Goal: Information Seeking & Learning: Learn about a topic

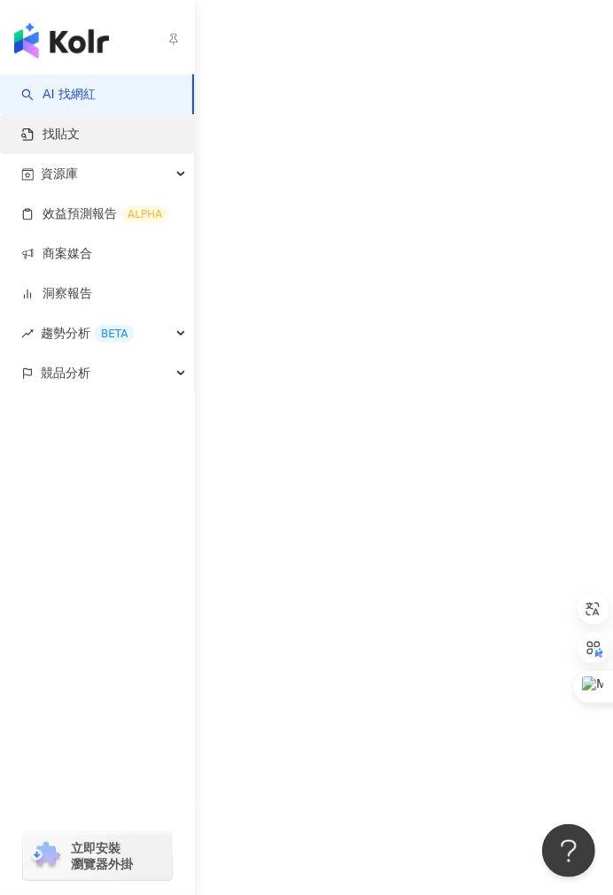
click at [39, 139] on link "找貼文" at bounding box center [50, 135] width 58 height 18
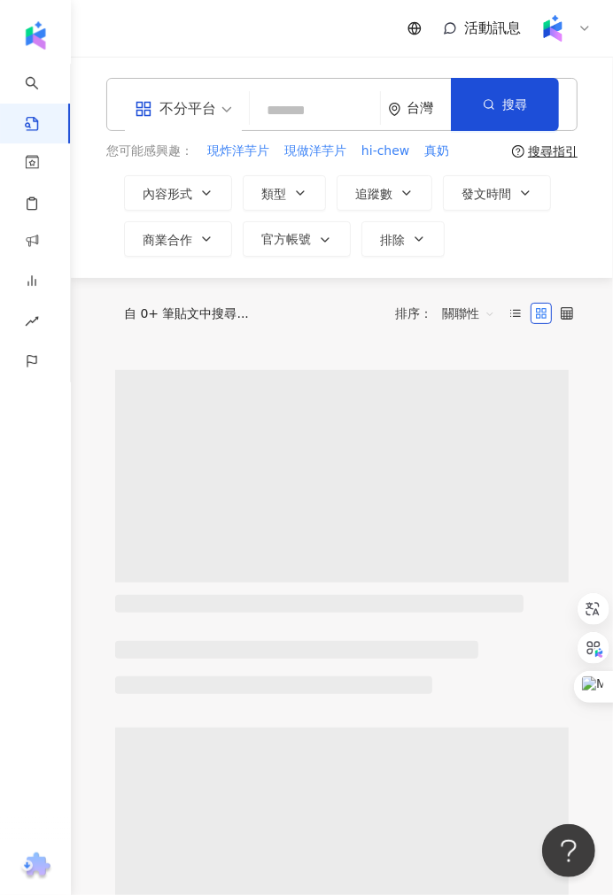
click at [322, 112] on input "search" at bounding box center [315, 110] width 116 height 38
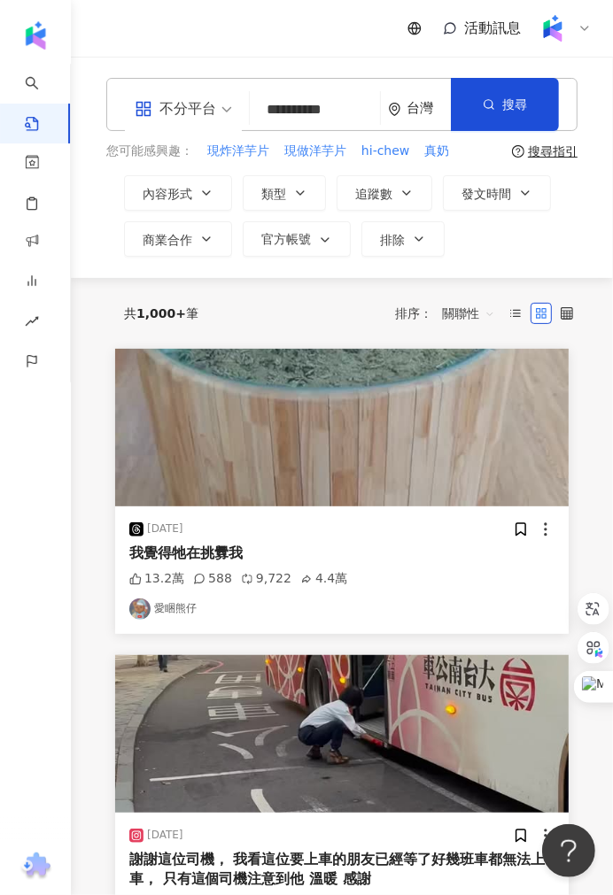
type input "**********"
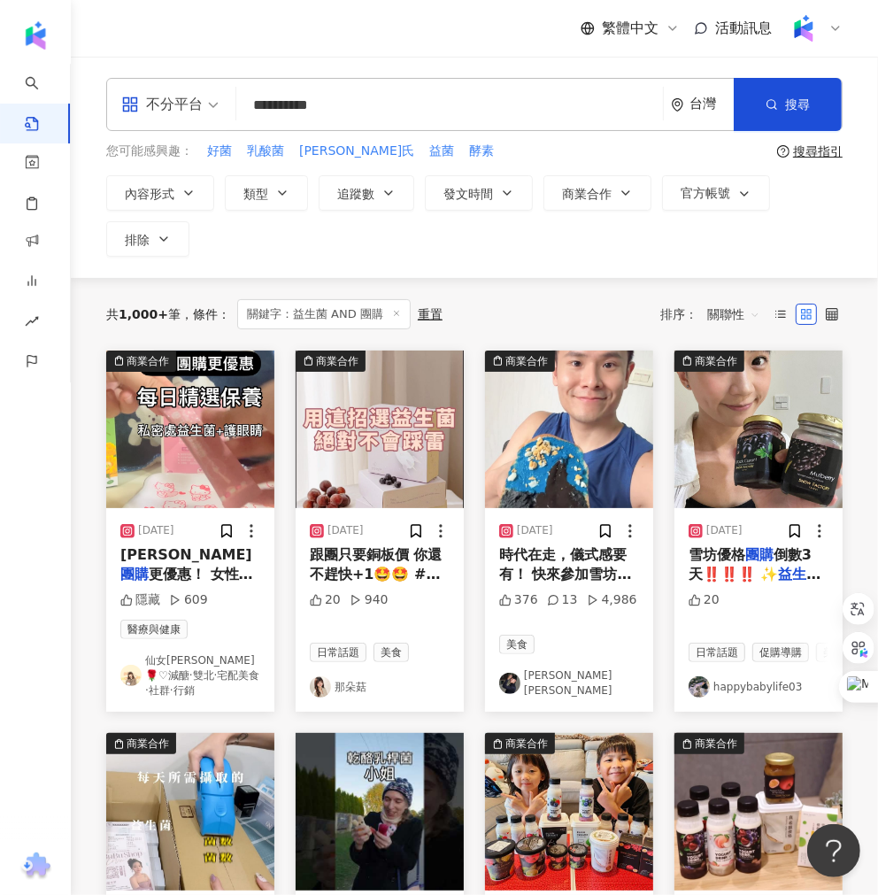
click at [612, 306] on span "關聯性" at bounding box center [734, 314] width 53 height 28
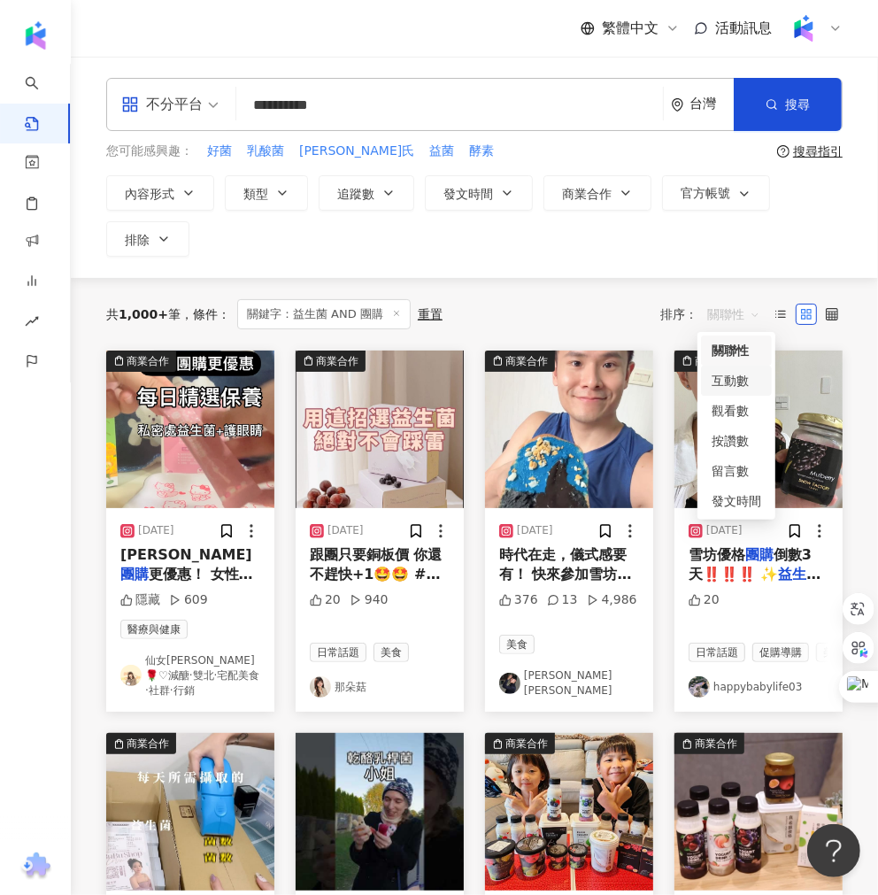
click at [612, 381] on div "互動數" at bounding box center [737, 380] width 50 height 19
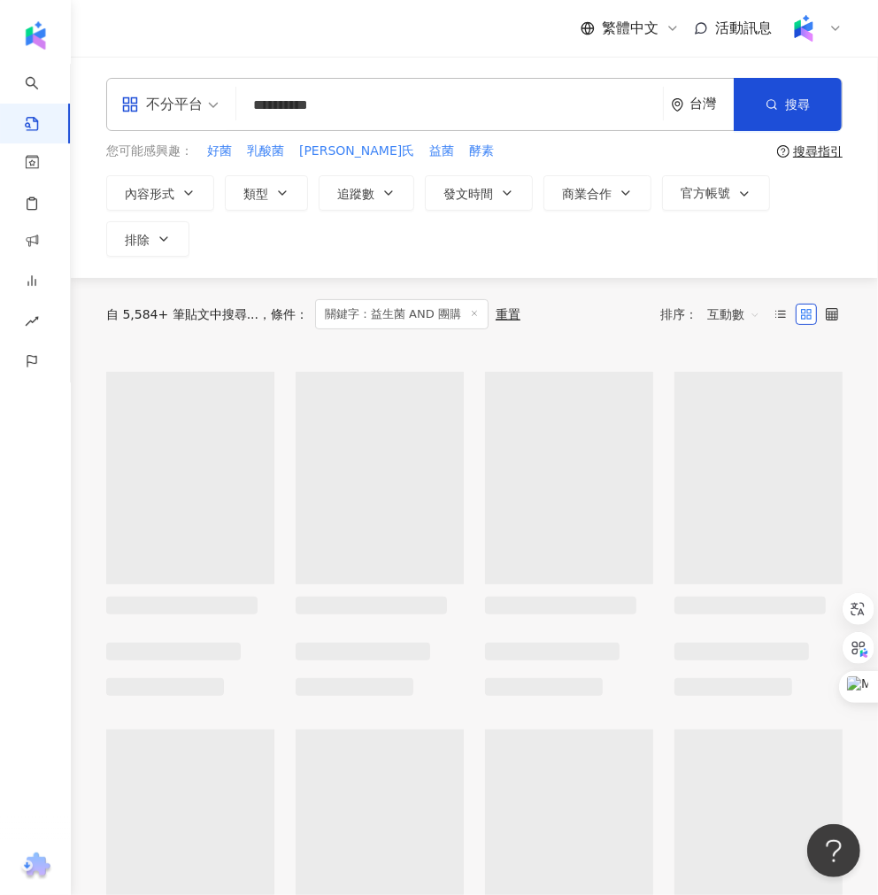
click at [612, 320] on span "互動數" at bounding box center [734, 314] width 53 height 28
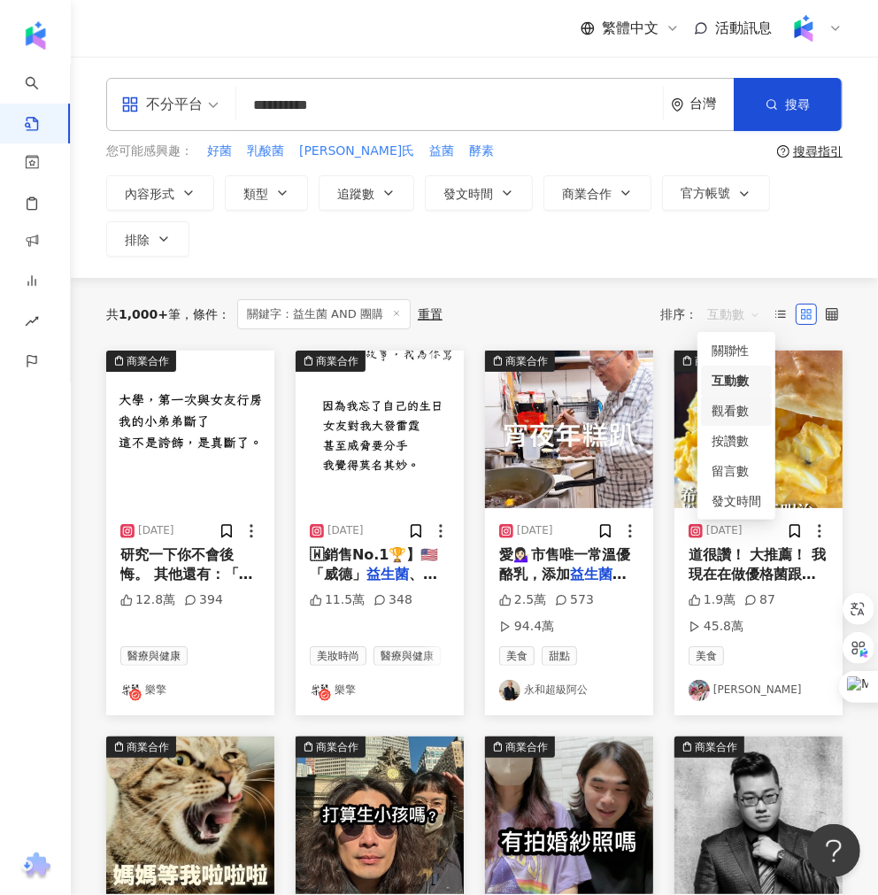
click at [612, 405] on div "觀看數" at bounding box center [737, 410] width 50 height 19
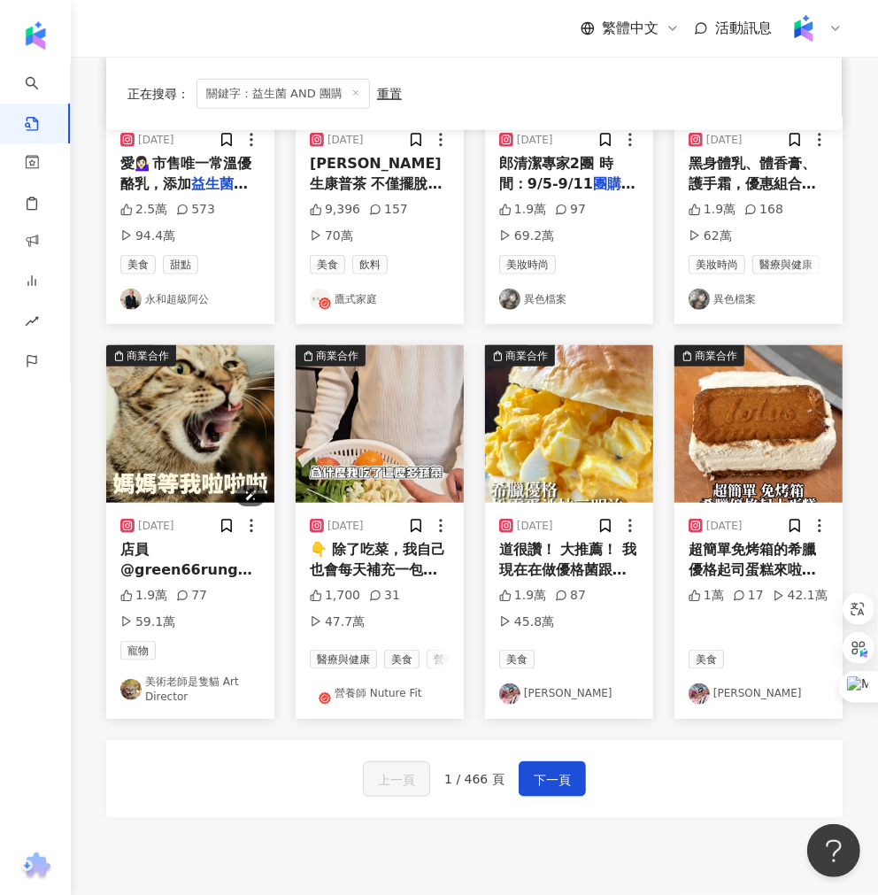
scroll to position [786, 0]
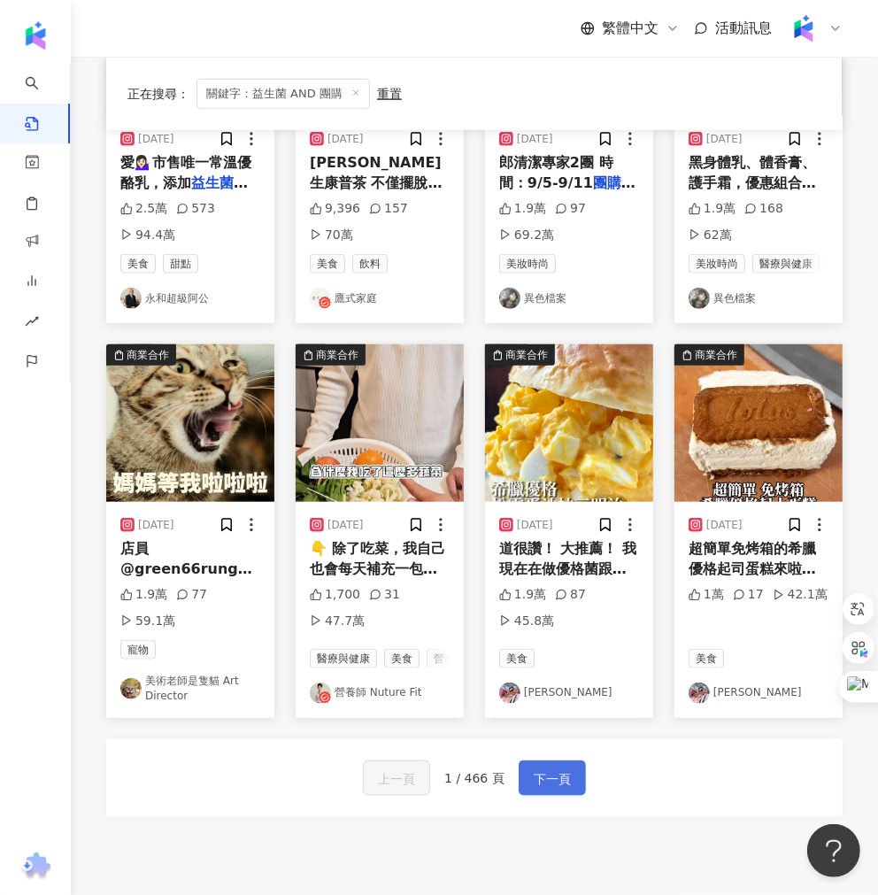
click at [554, 790] on span "下一頁" at bounding box center [552, 779] width 37 height 21
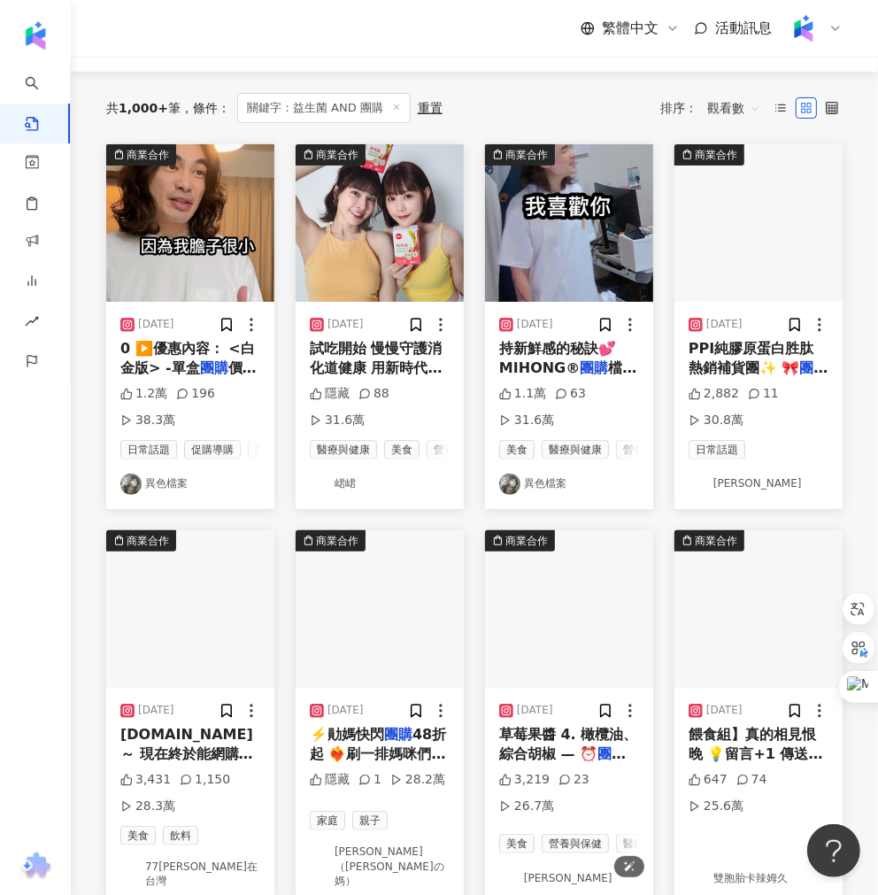
scroll to position [0, 0]
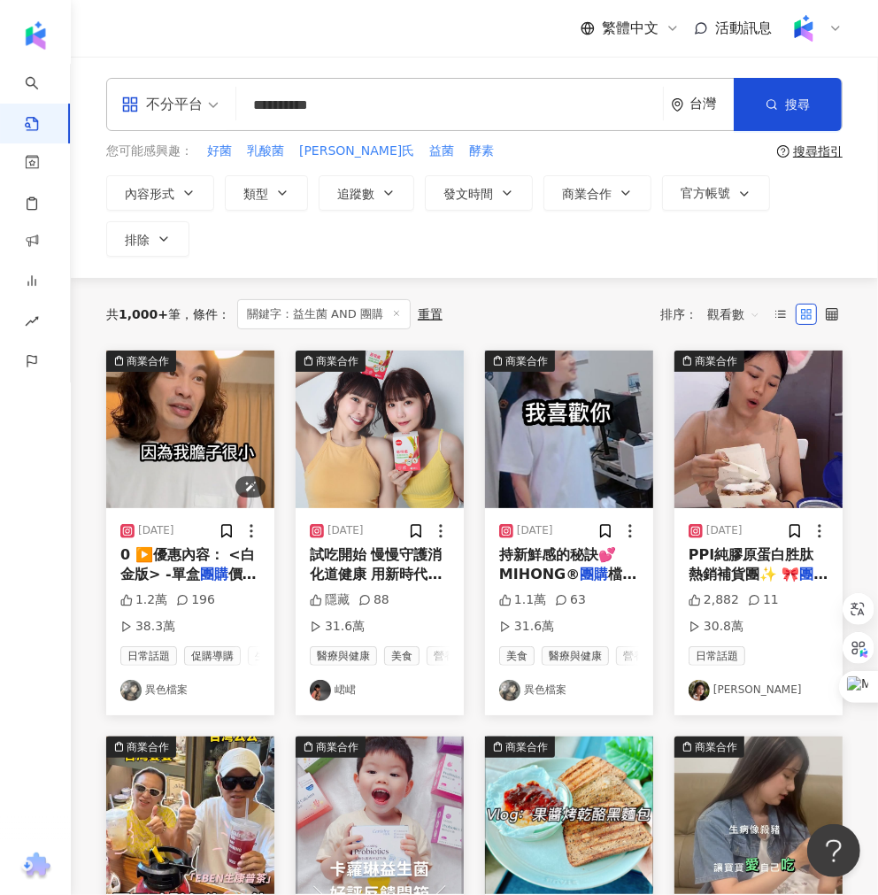
click at [171, 407] on img "button" at bounding box center [190, 430] width 168 height 158
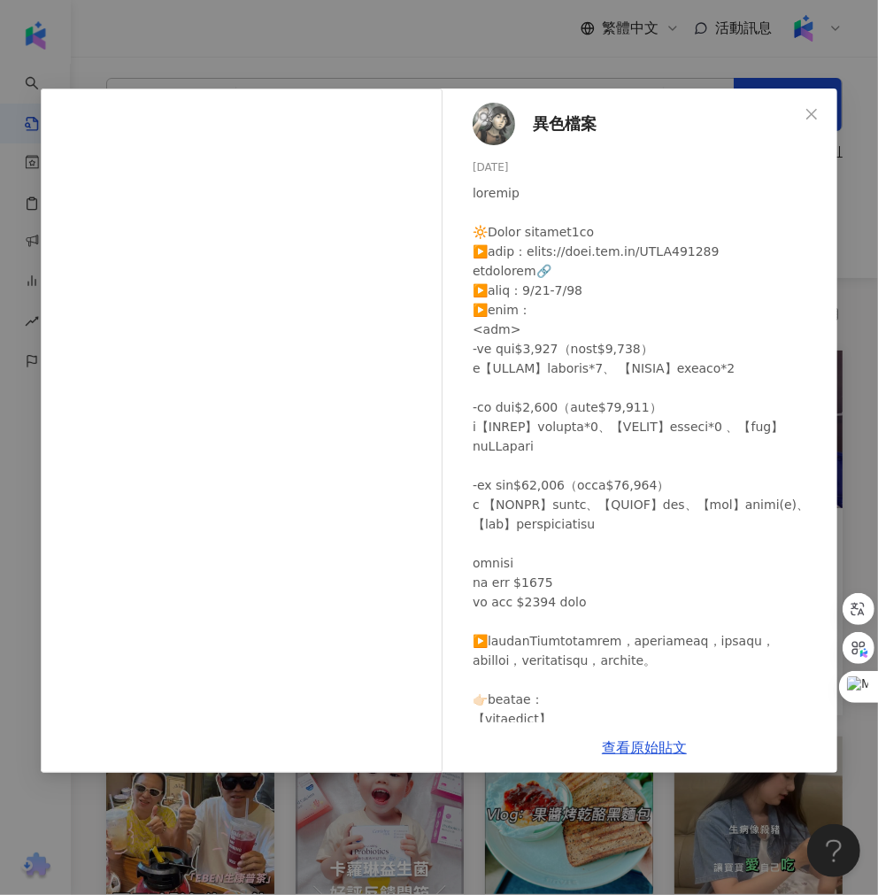
click at [425, 834] on div "異色檔案 [DATE] 1.2萬 196 38.3萬 查看原始貼文" at bounding box center [439, 447] width 878 height 895
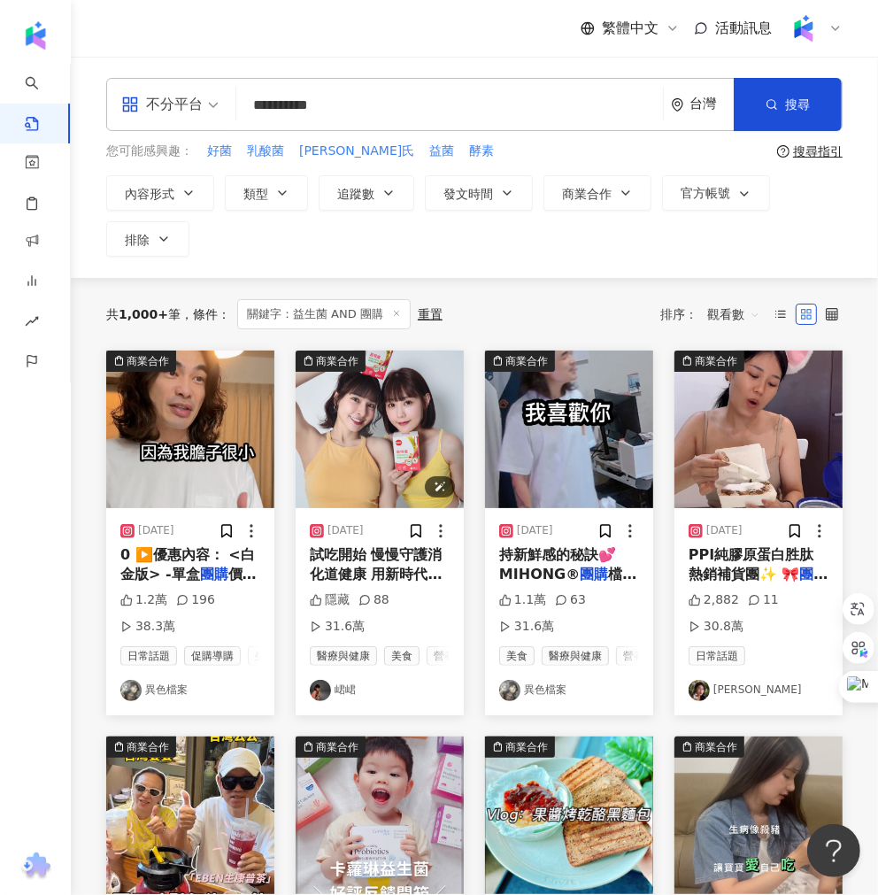
click at [419, 468] on img "button" at bounding box center [380, 430] width 168 height 158
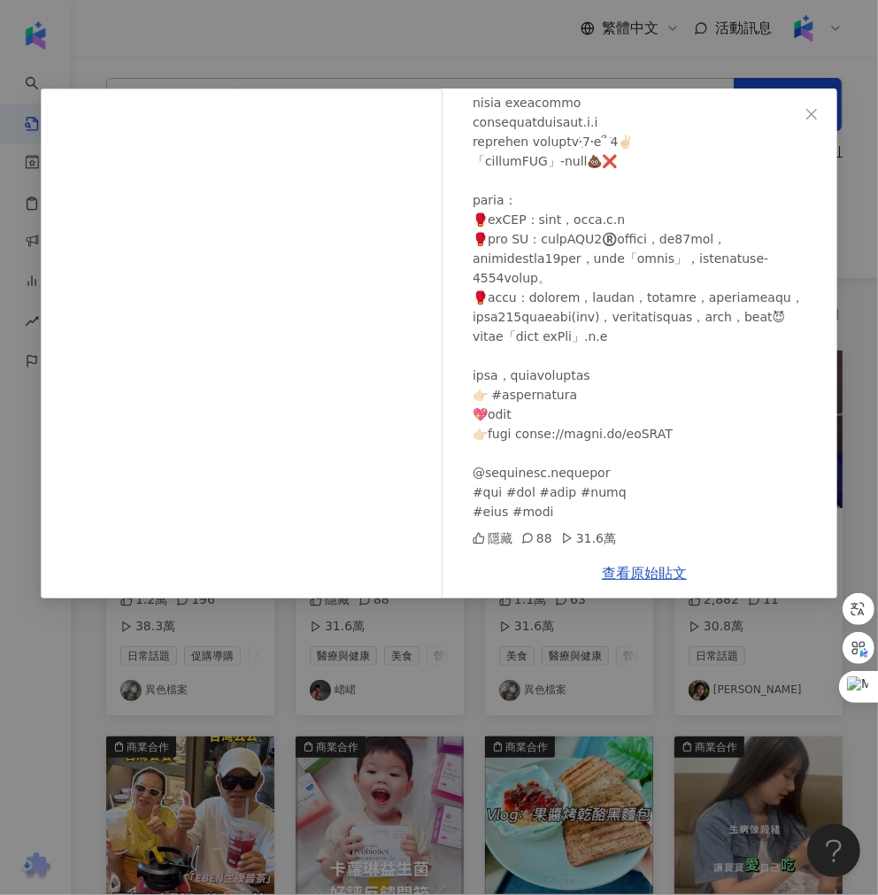
scroll to position [304, 0]
click at [489, 633] on div "峮峮 [DATE] 隱藏 88 31.6萬 查看原始貼文" at bounding box center [439, 447] width 878 height 895
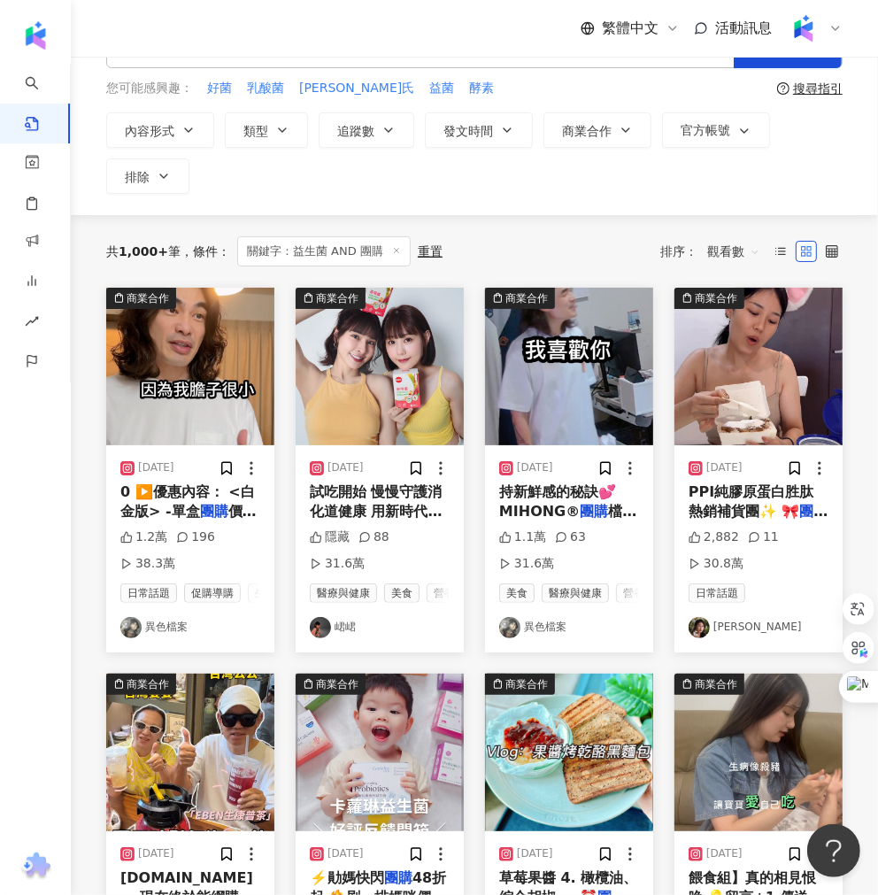
scroll to position [98, 0]
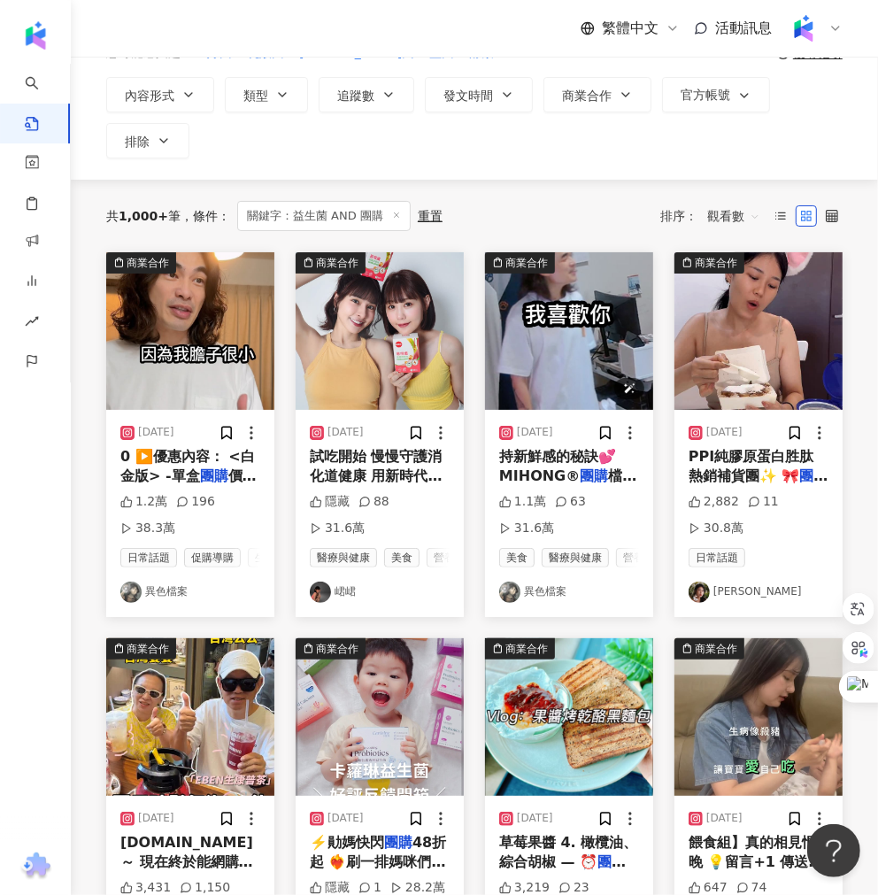
click at [587, 333] on img "button" at bounding box center [569, 331] width 168 height 158
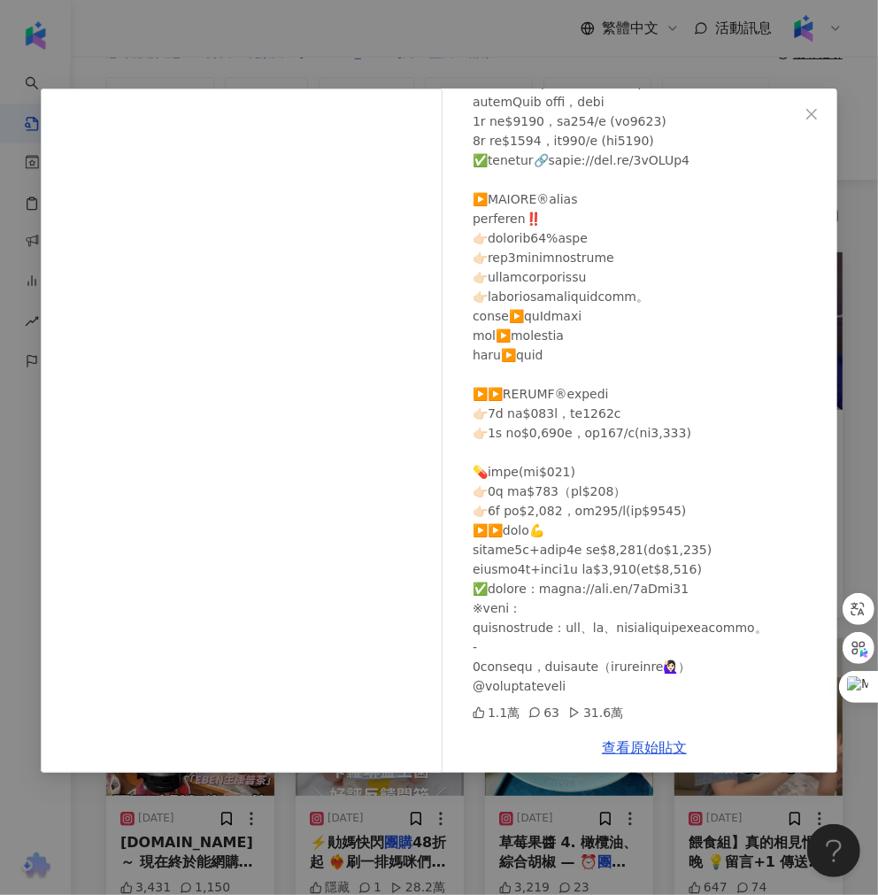
scroll to position [830, 0]
click at [422, 801] on div "異色檔案 [DATE] 1.1萬 63 31.6萬 查看原始貼文" at bounding box center [439, 447] width 878 height 895
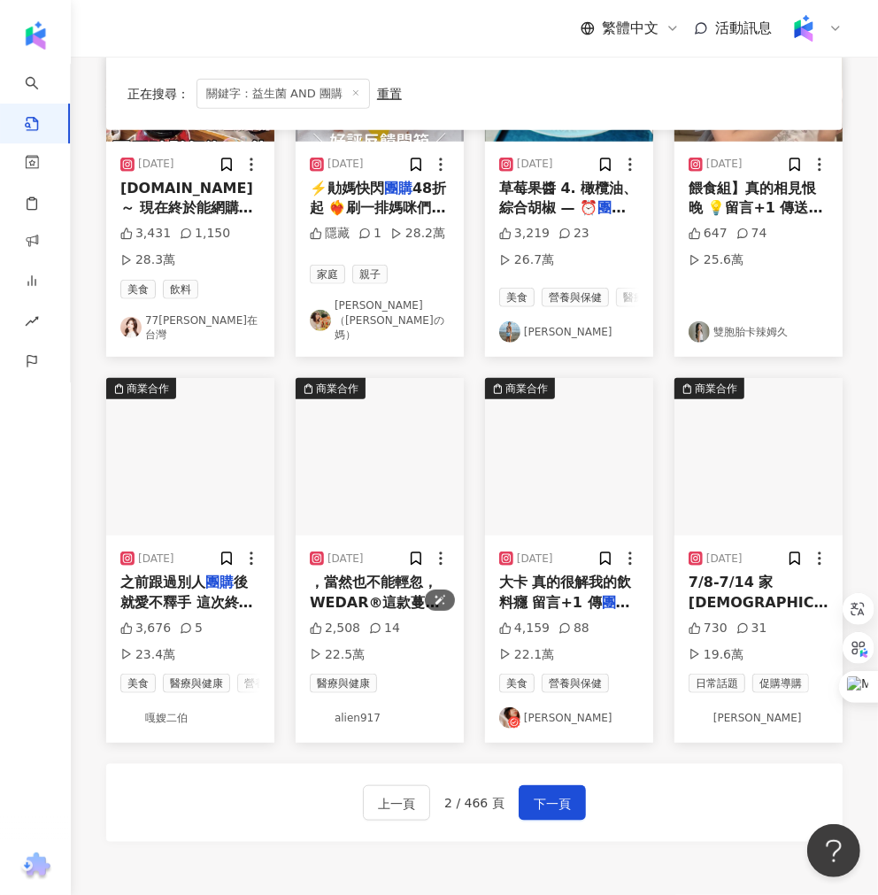
scroll to position [786, 0]
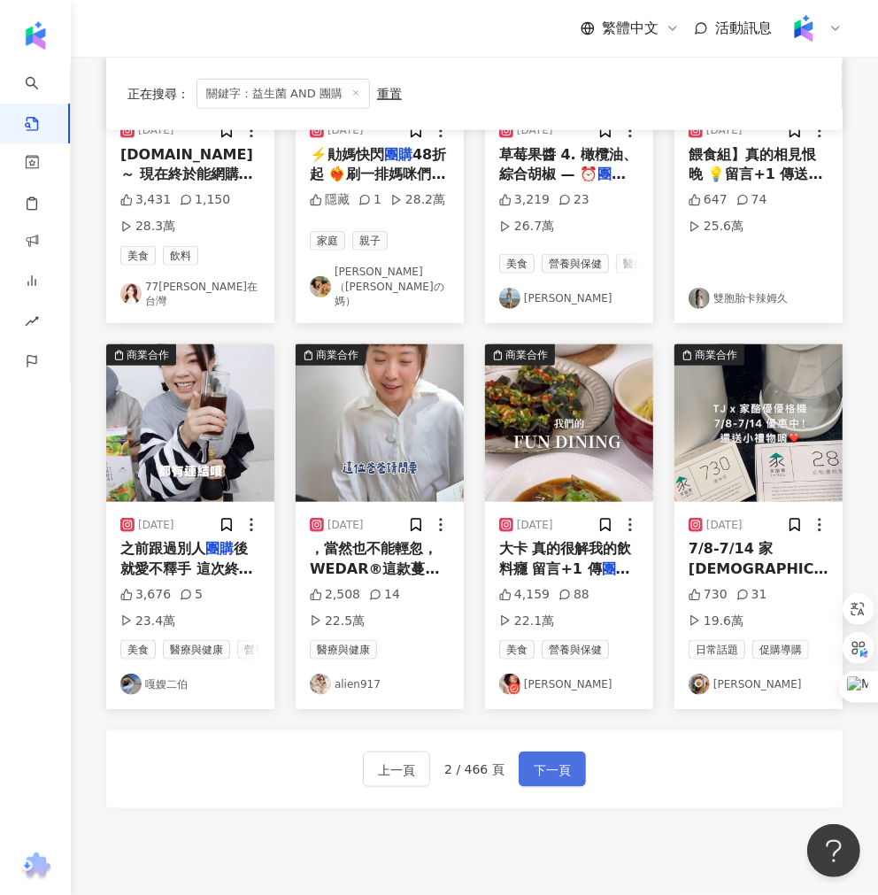
click at [554, 781] on span "下一頁" at bounding box center [552, 770] width 37 height 21
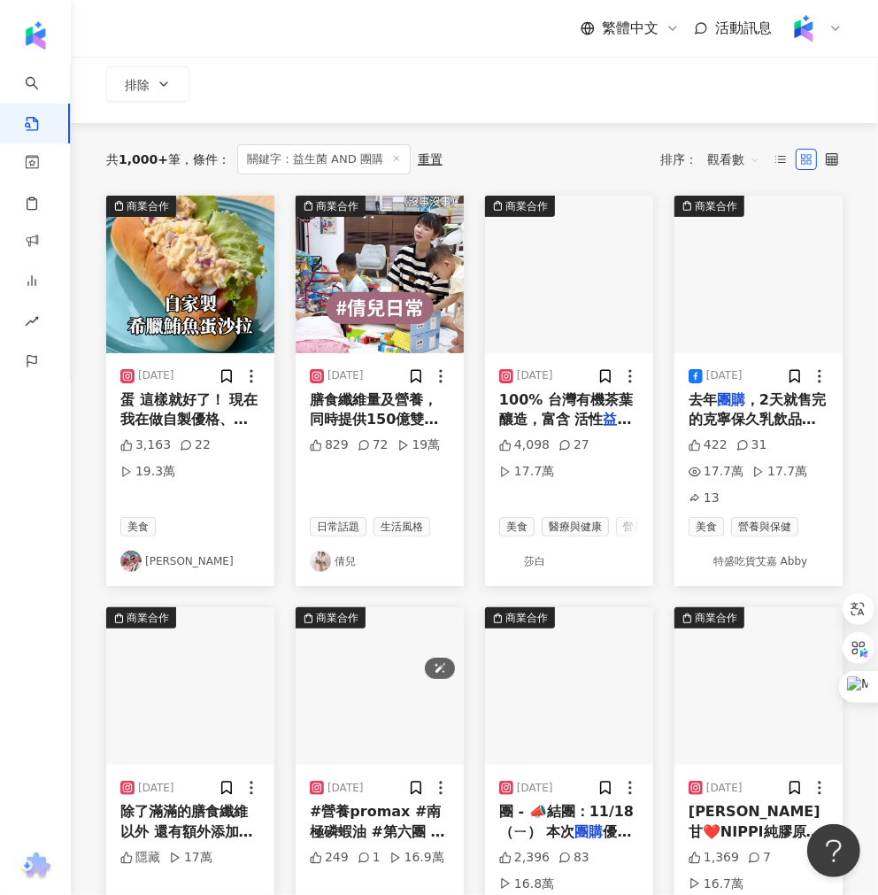
scroll to position [120, 0]
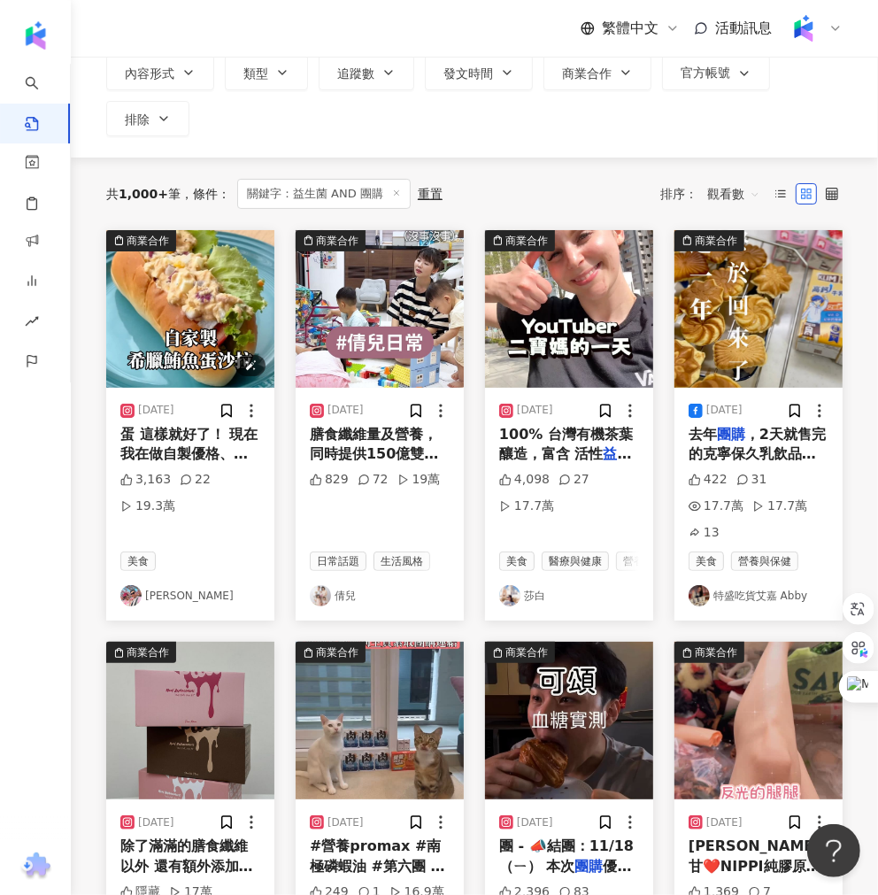
click at [219, 354] on img "button" at bounding box center [190, 309] width 168 height 158
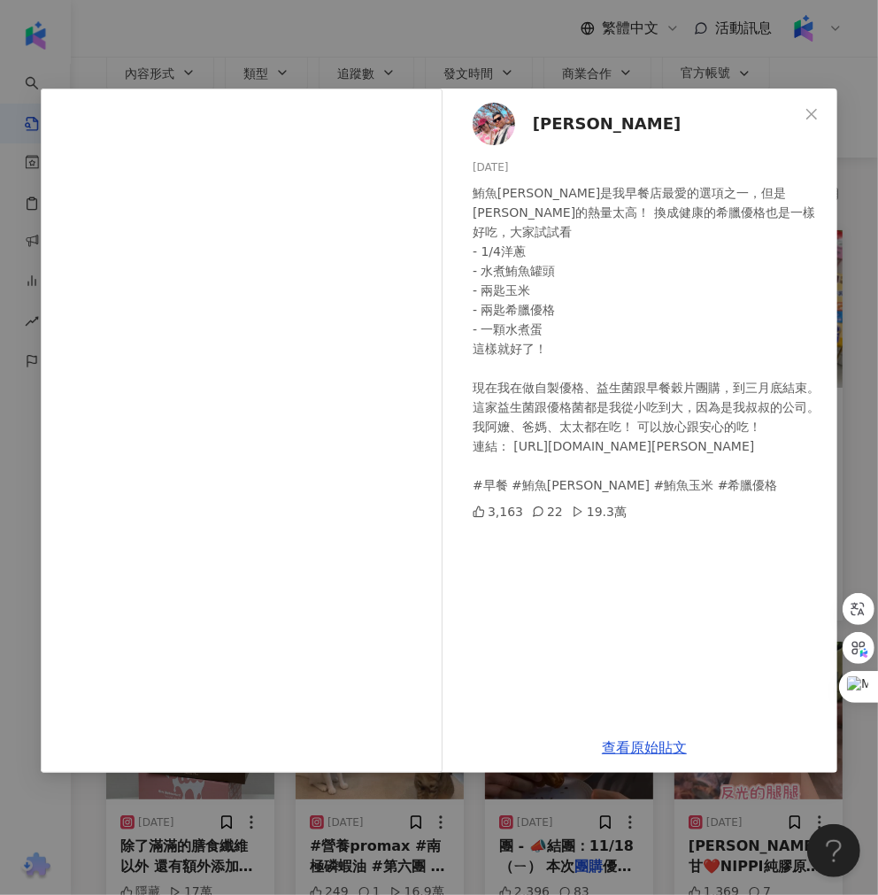
click at [501, 822] on div "[PERSON_NAME] [DATE] 鮪魚[PERSON_NAME]是我早餐店最愛的選項之一，但是[PERSON_NAME]的熱量太高！ 換成健康的希臘優…" at bounding box center [439, 447] width 878 height 895
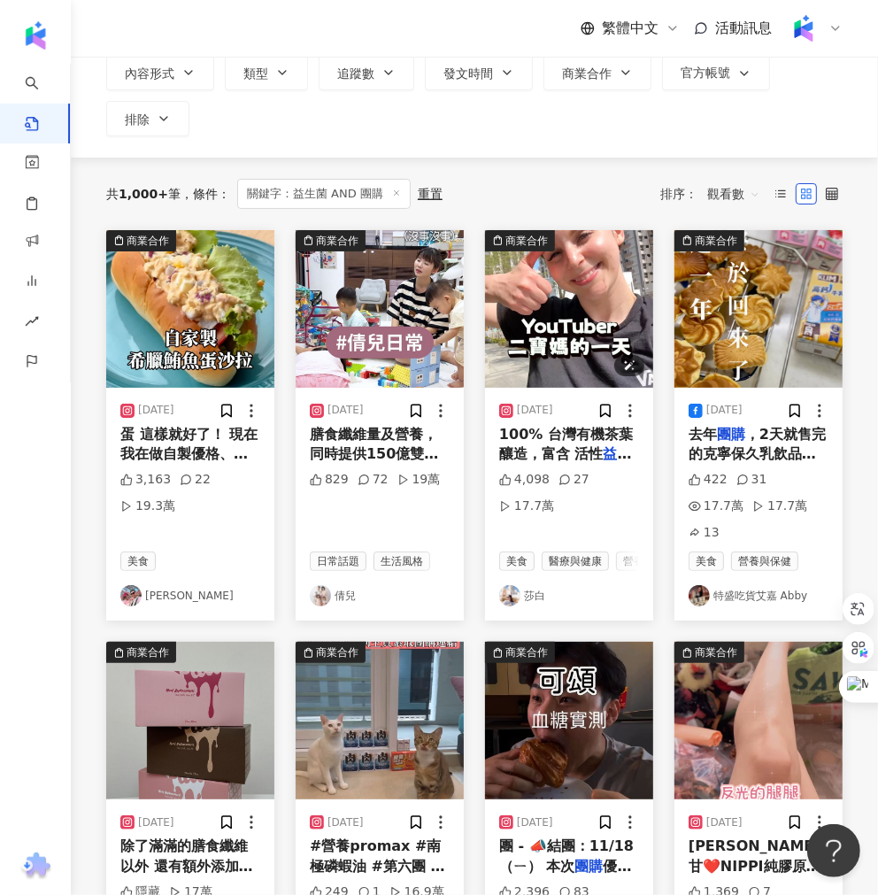
click at [565, 352] on img "button" at bounding box center [569, 309] width 168 height 158
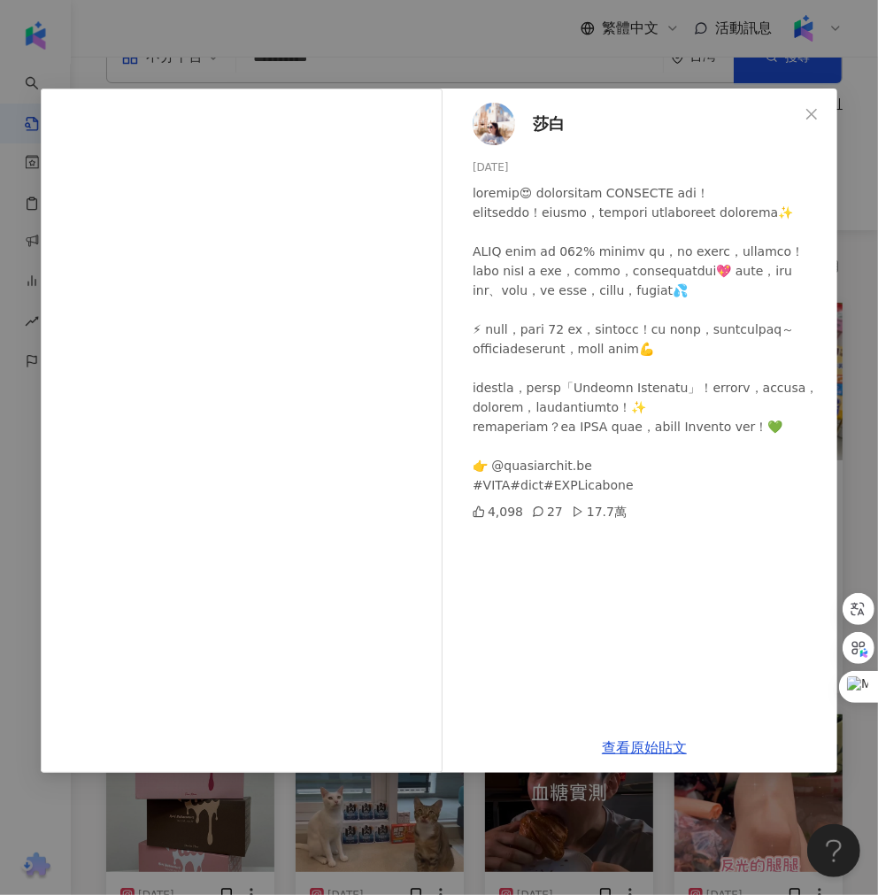
scroll to position [22, 0]
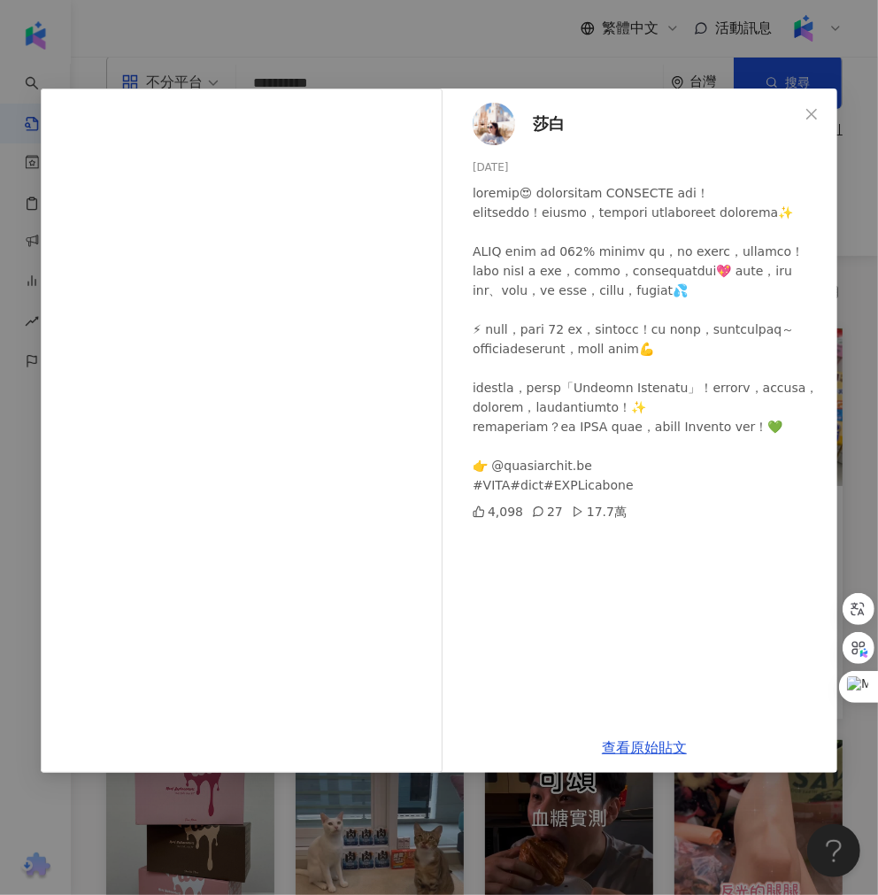
click at [446, 803] on div "莎白 [DATE] 4,098 27 17.7萬 查看原始貼文" at bounding box center [439, 447] width 878 height 895
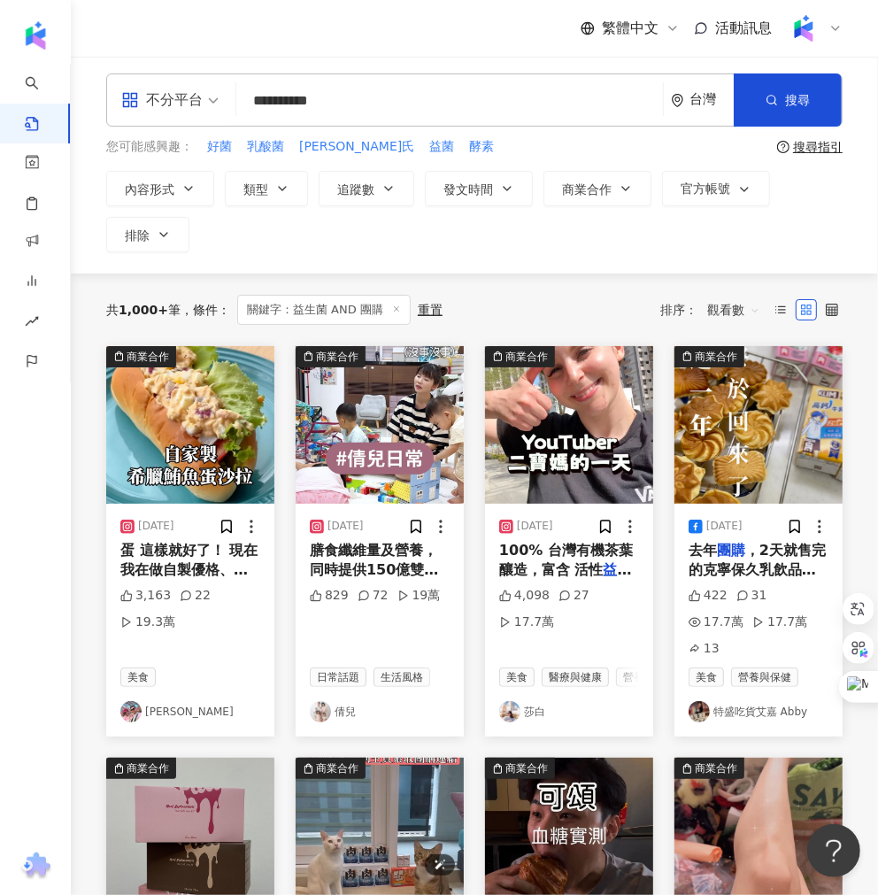
scroll to position [0, 0]
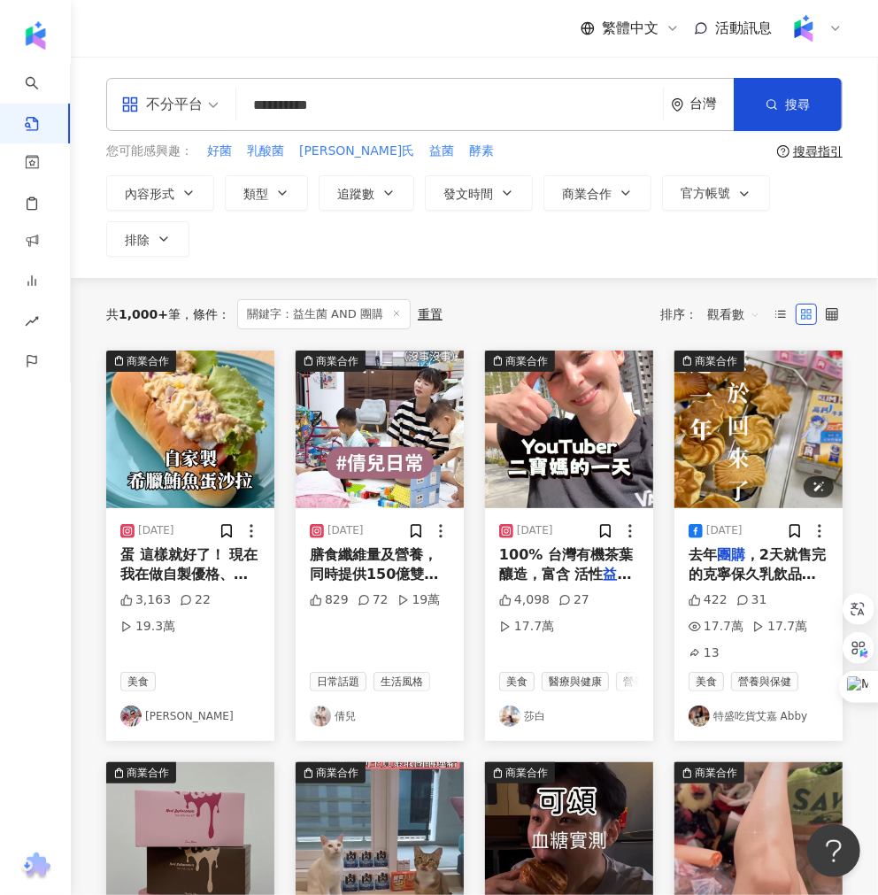
click at [612, 430] on img "button" at bounding box center [759, 430] width 168 height 158
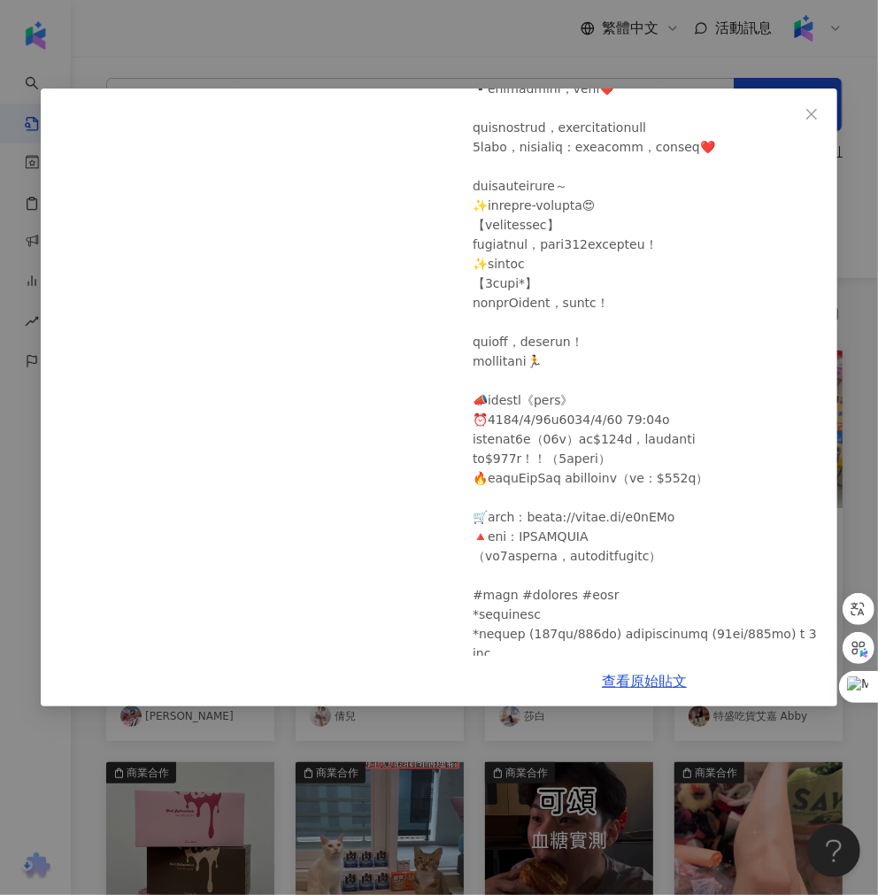
scroll to position [273, 0]
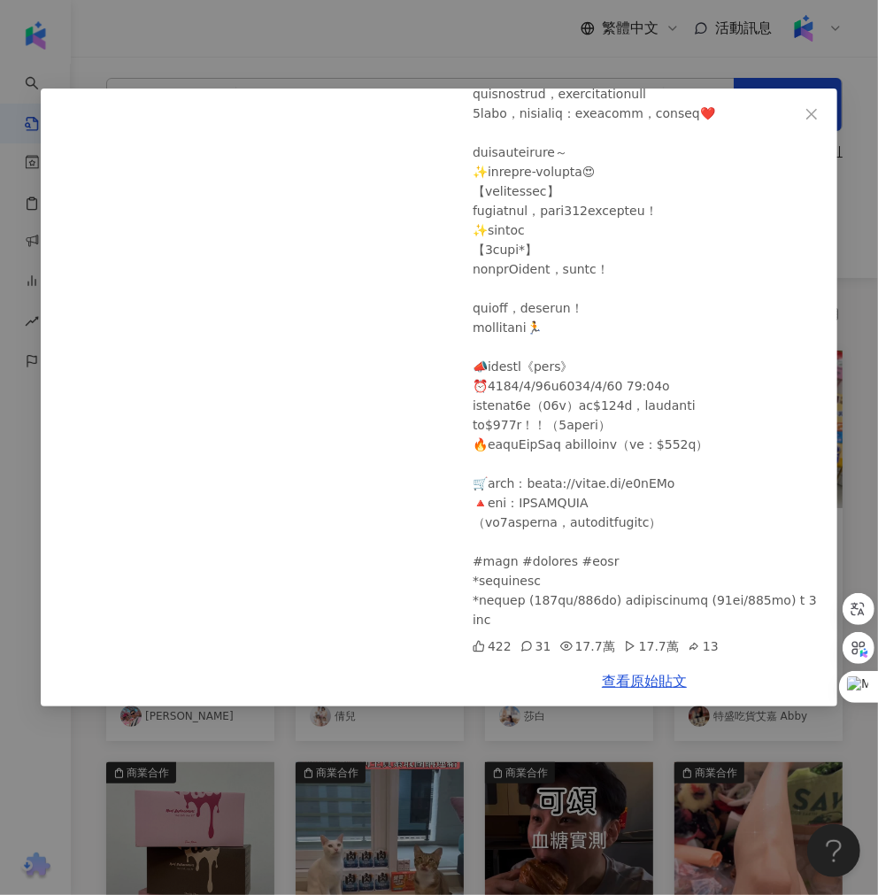
click at [489, 731] on div "特盛吃貨艾嘉 Abby [DATE] 422 31 17.7萬 17.7萬 13 查看原始貼文" at bounding box center [439, 447] width 878 height 895
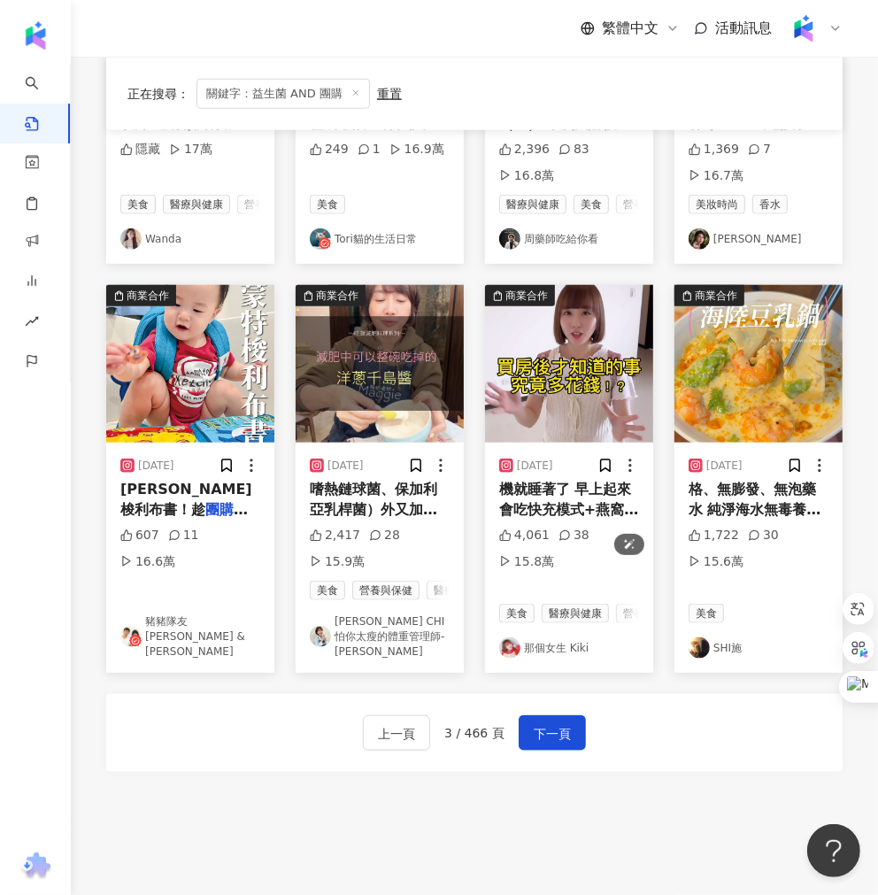
scroll to position [886, 0]
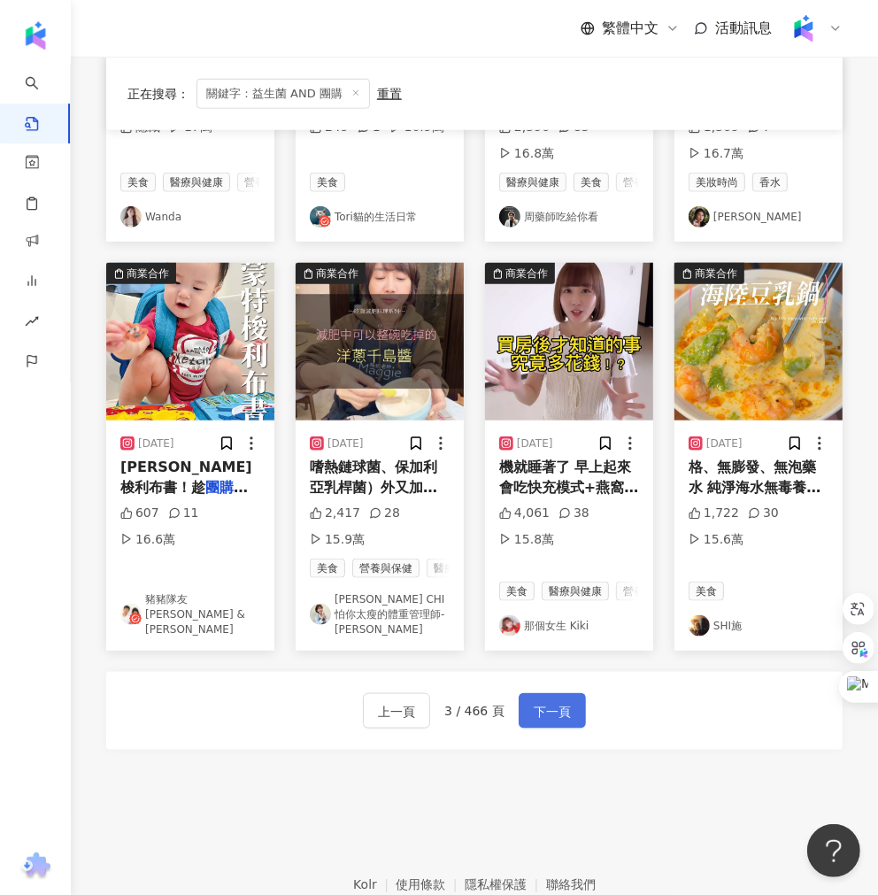
click at [519, 716] on button "下一頁" at bounding box center [552, 710] width 67 height 35
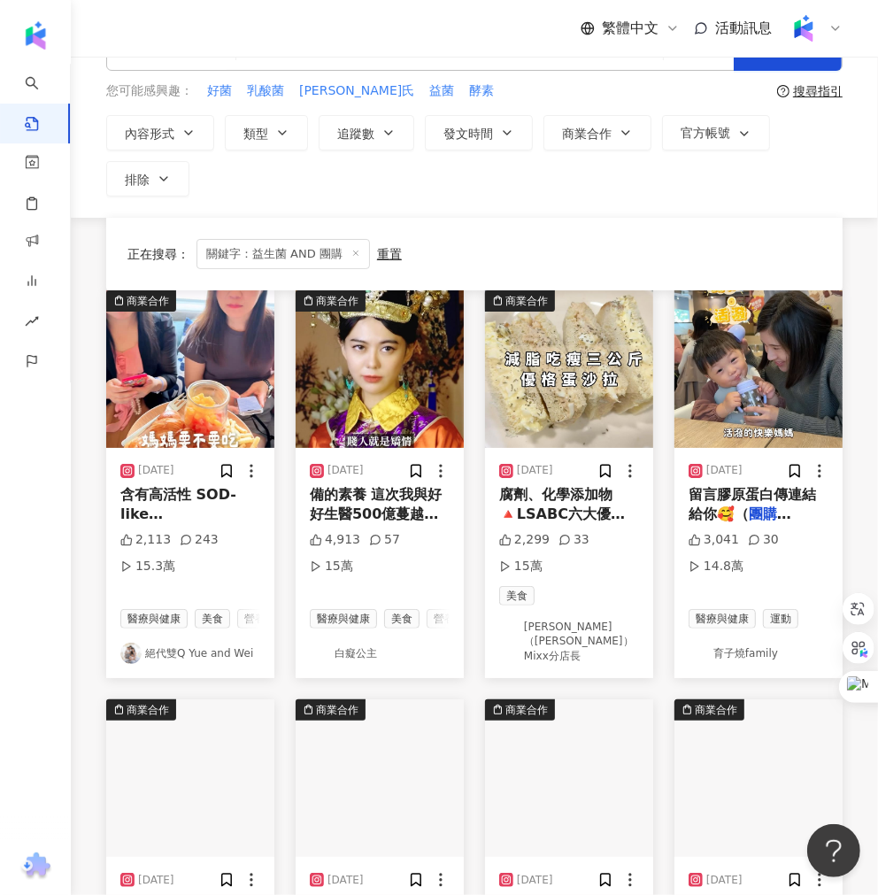
scroll to position [0, 0]
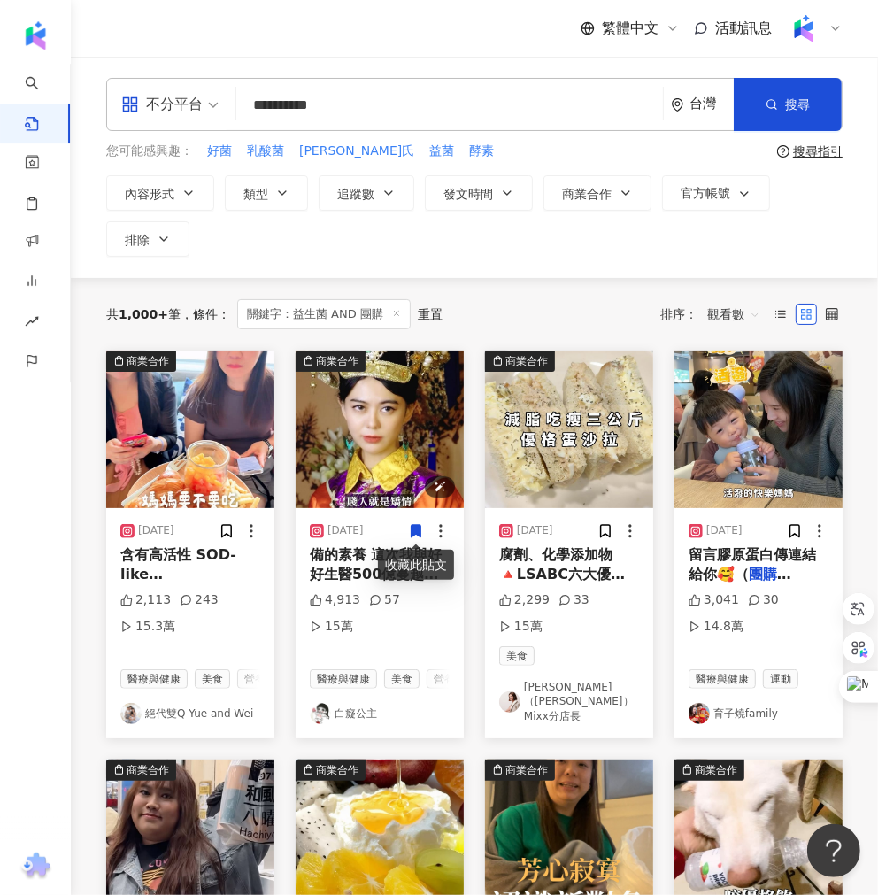
click at [393, 469] on img "button" at bounding box center [380, 430] width 168 height 158
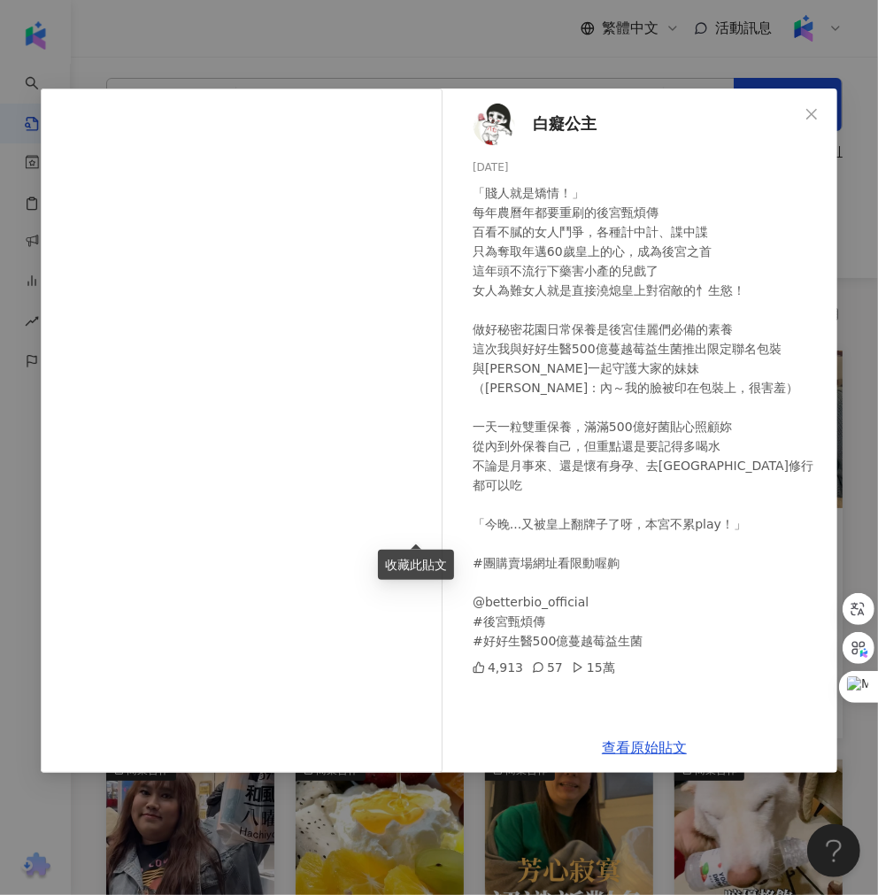
click at [445, 30] on div "白癡公主 [DATE] 「賤人就是矯情！」 每年農曆年都要重刷的後宮甄煩傳 百看不膩的女人鬥爭，各種計中計、諜中諜 只為奪取年邁60歲皇上的心，成為後宮之首 …" at bounding box center [439, 447] width 878 height 895
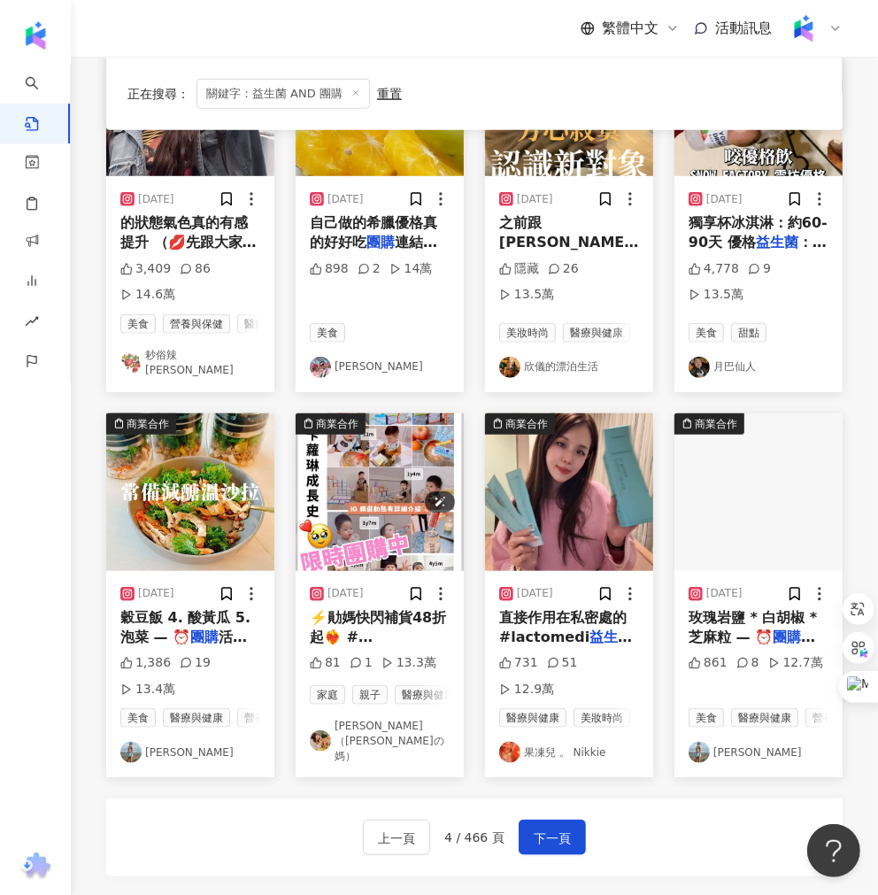
scroll to position [786, 0]
